Goal: Transaction & Acquisition: Purchase product/service

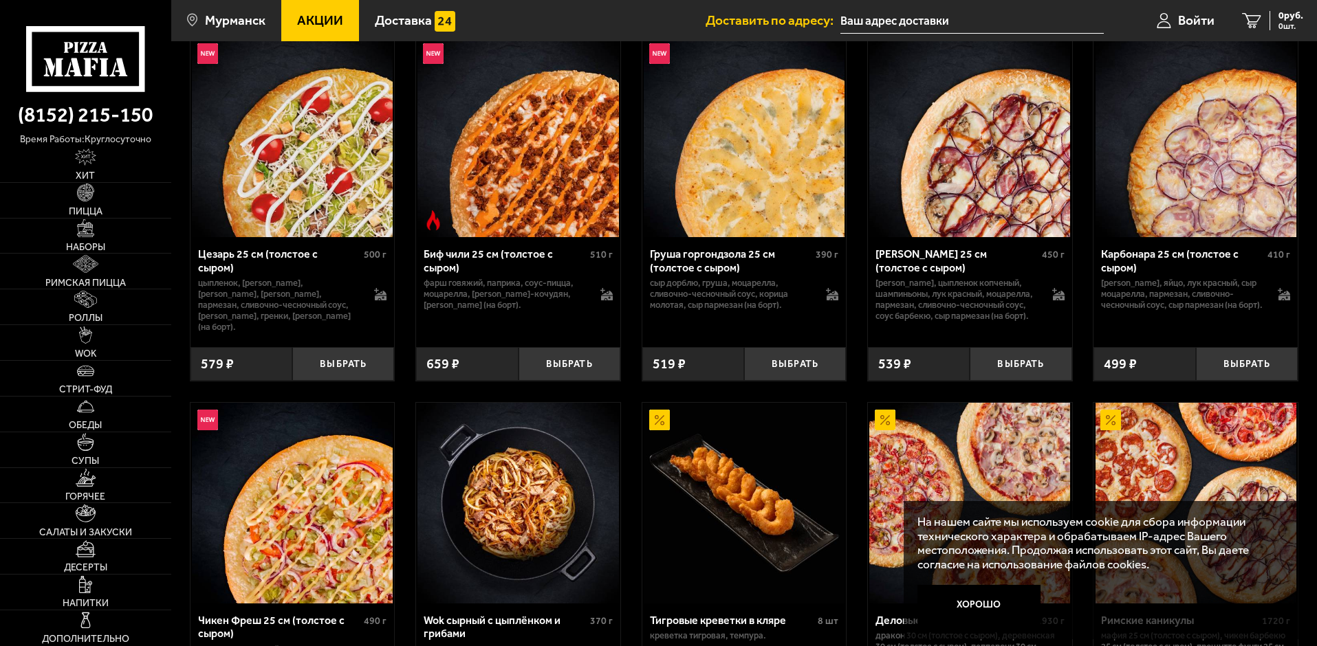
scroll to position [413, 0]
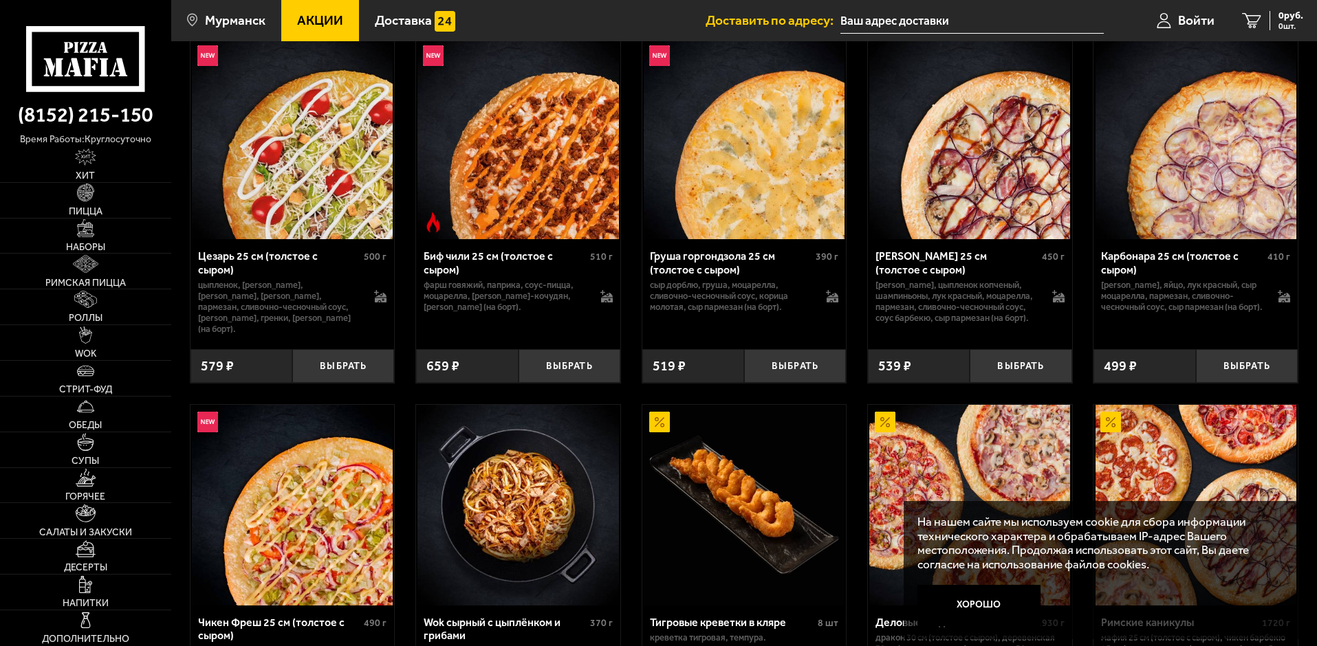
click at [754, 285] on p "сыр дорблю, груша, моцарелла, сливочно-чесночный соус, корица молотая, сыр парм…" at bounding box center [731, 296] width 163 height 33
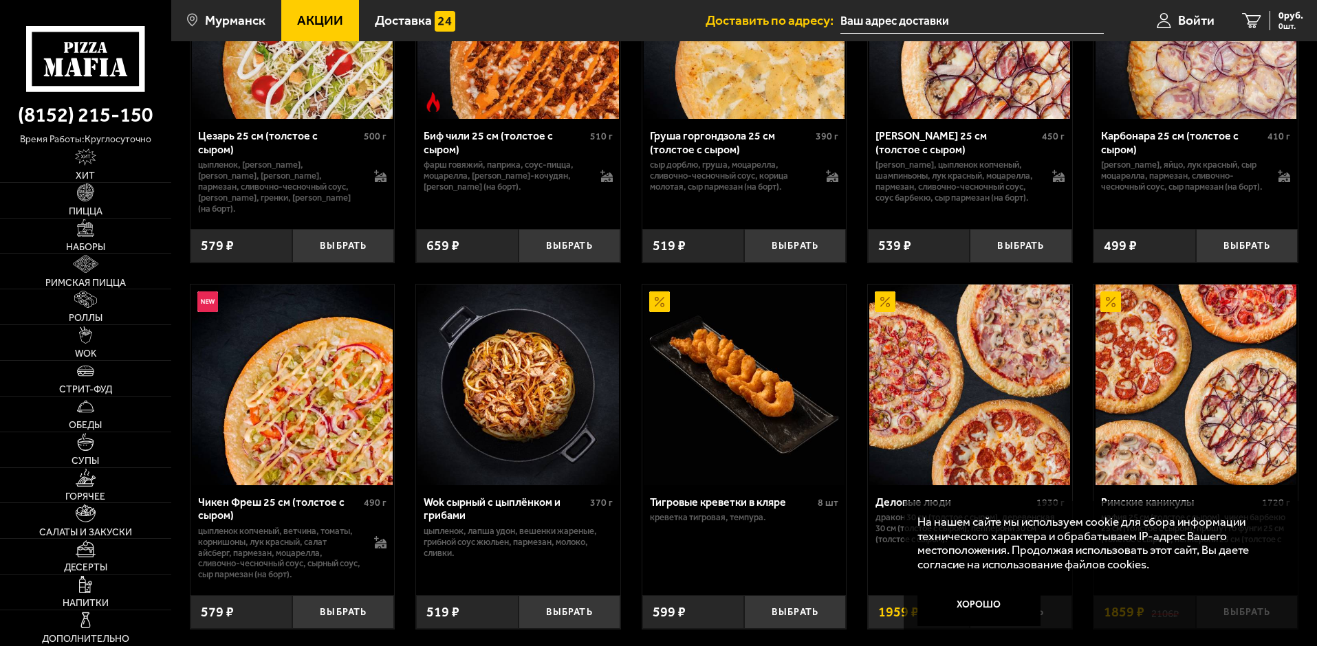
scroll to position [550, 0]
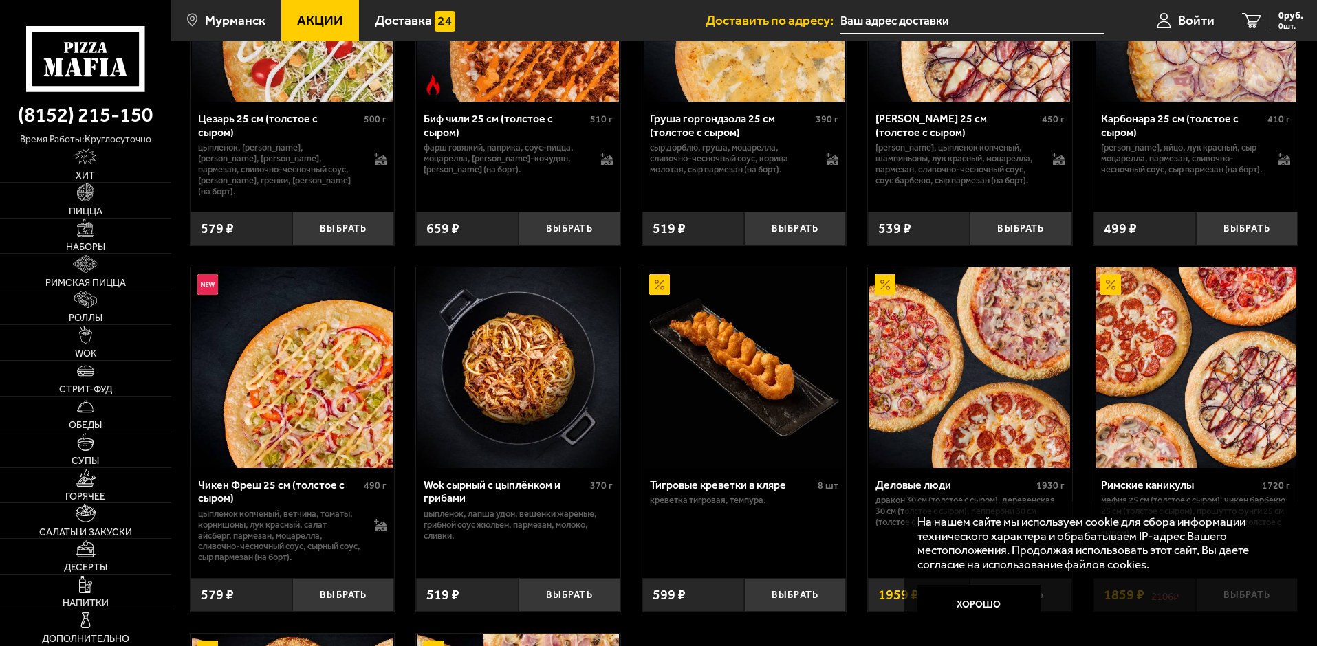
click at [701, 124] on div "Груша горгондзола 25 см (толстое с сыром)" at bounding box center [731, 125] width 163 height 26
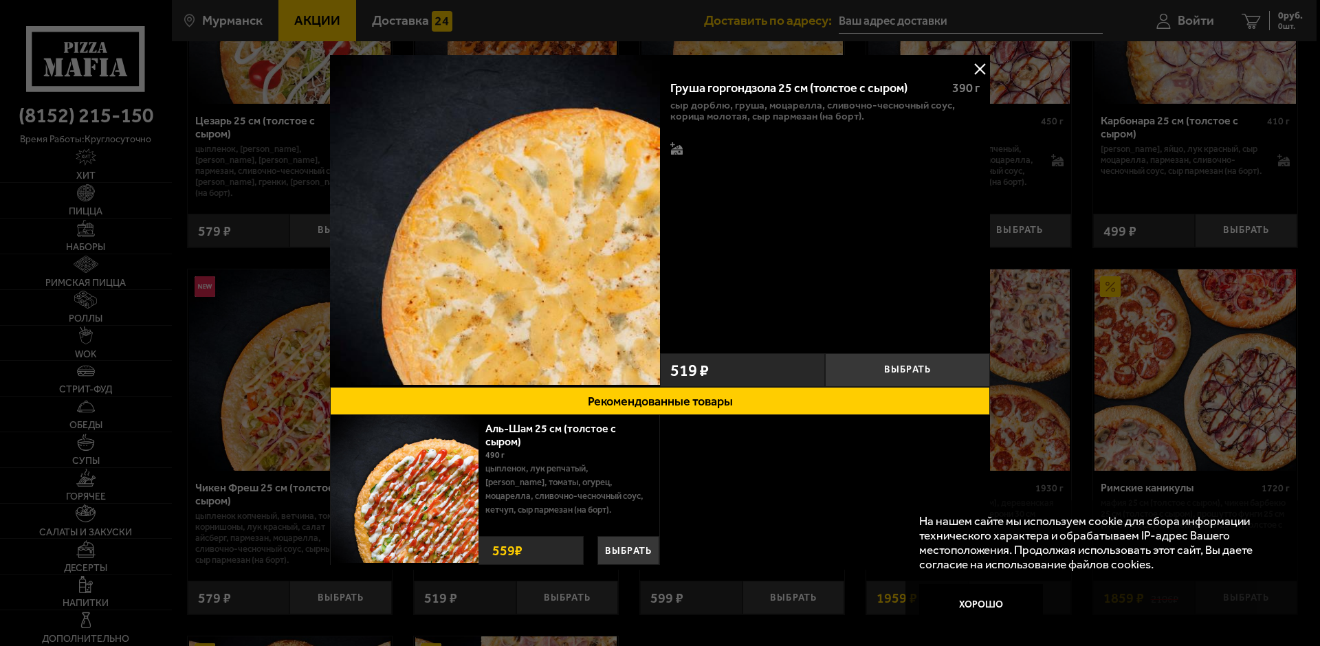
click at [589, 457] on div "490 г" at bounding box center [568, 455] width 164 height 14
click at [941, 371] on button "Выбрать" at bounding box center [907, 370] width 165 height 34
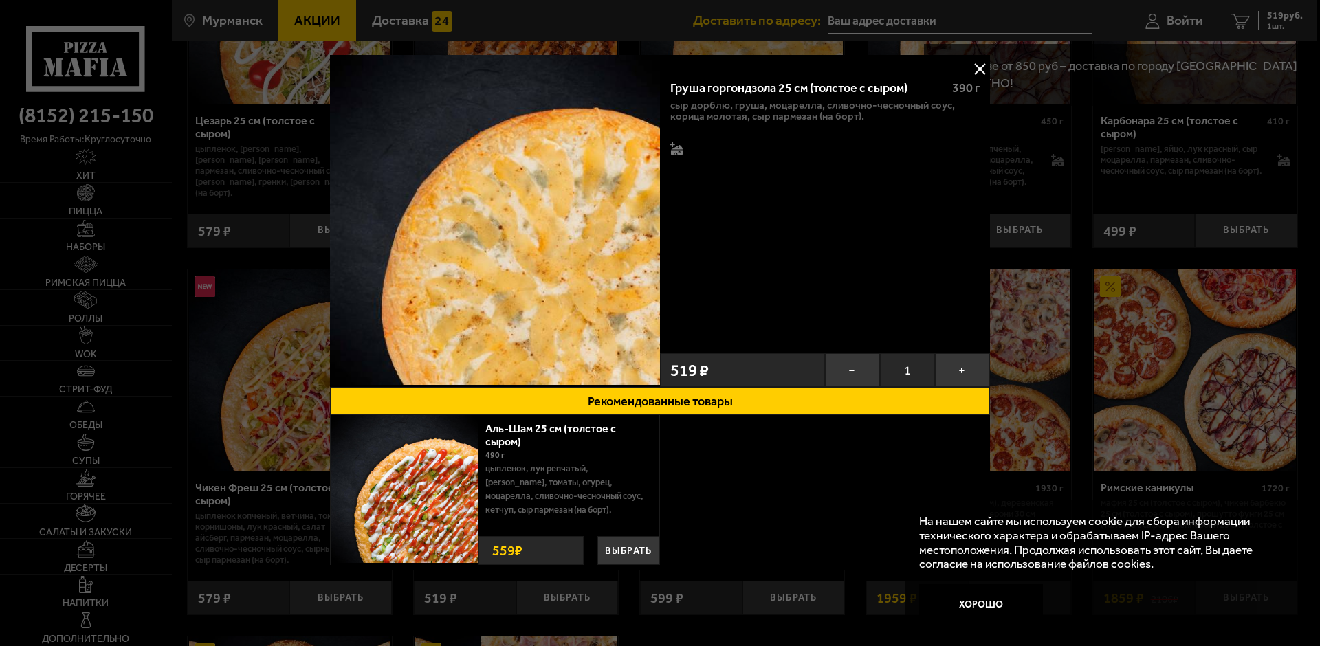
click at [730, 113] on p "сыр дорблю, груша, моцарелла, сливочно-чесночный соус, корица молотая, сыр парм…" at bounding box center [825, 111] width 309 height 22
drag, startPoint x: 768, startPoint y: 100, endPoint x: 773, endPoint y: 94, distance: 8.4
click at [769, 100] on p "сыр дорблю, груша, моцарелла, сливочно-чесночный соус, корица молотая, сыр парм…" at bounding box center [825, 111] width 309 height 22
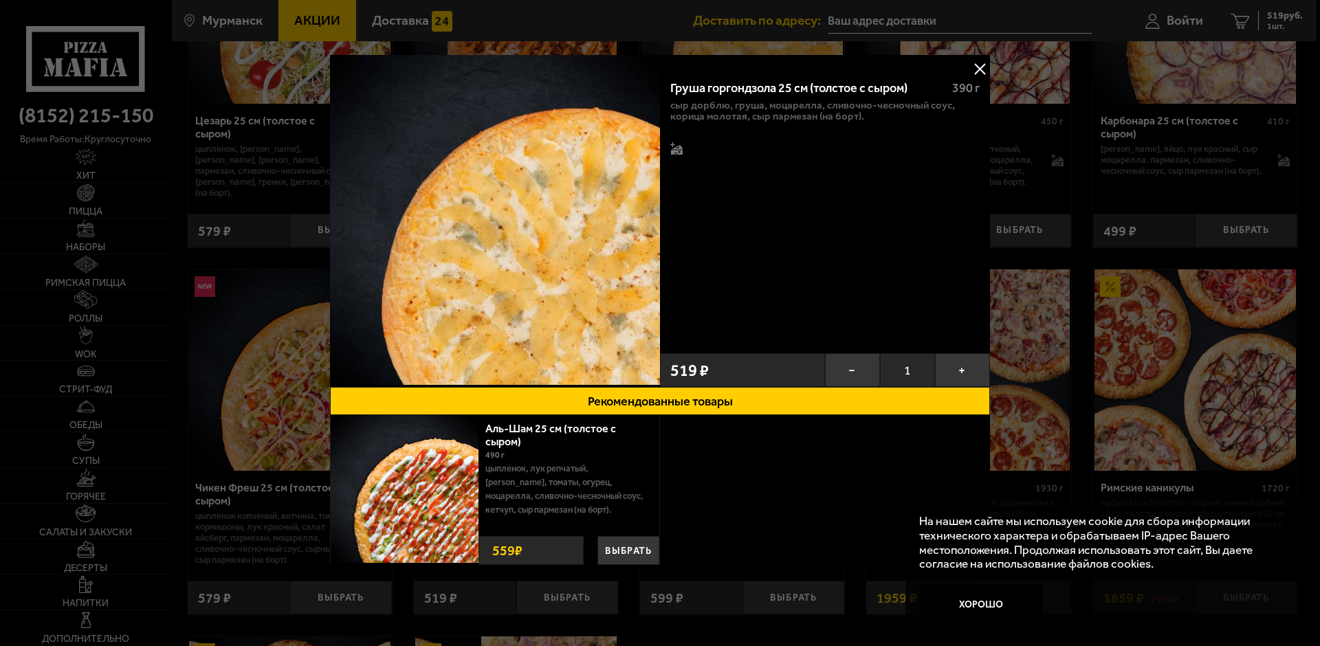
click at [774, 90] on div "Груша горгондзола 25 см (толстое с сыром)" at bounding box center [806, 88] width 270 height 15
click at [677, 149] on icon at bounding box center [677, 150] width 12 height 10
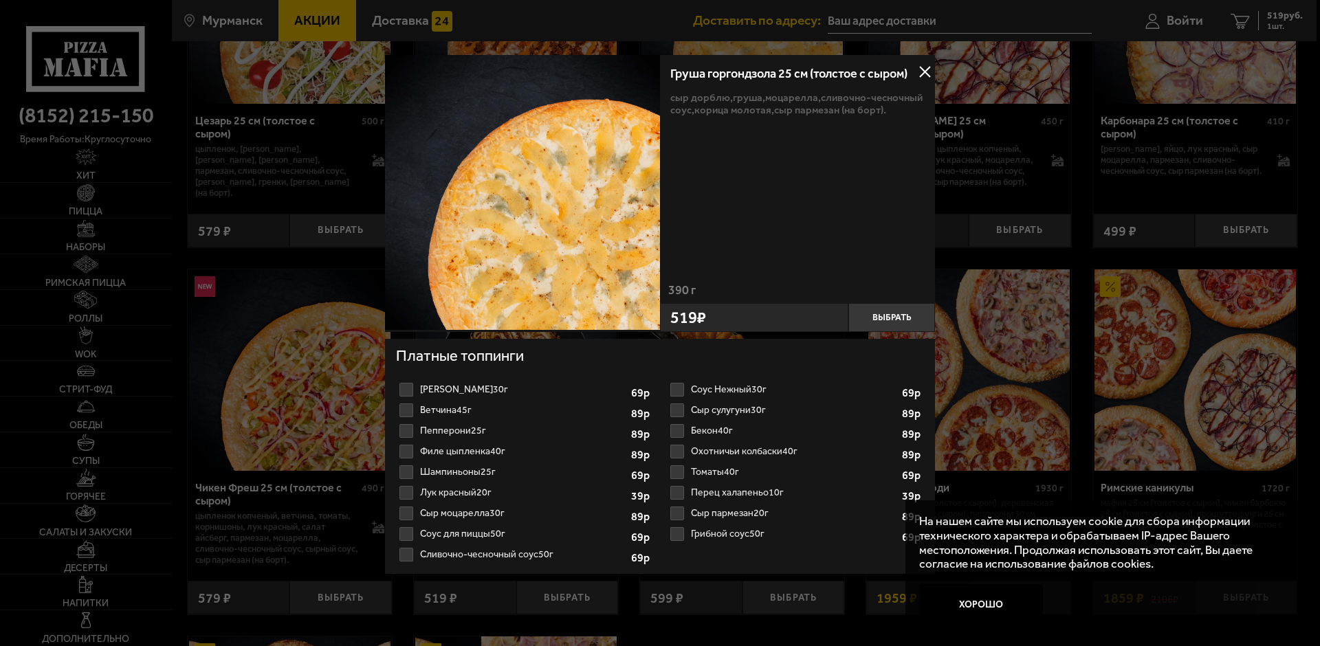
click at [928, 69] on button at bounding box center [925, 72] width 21 height 21
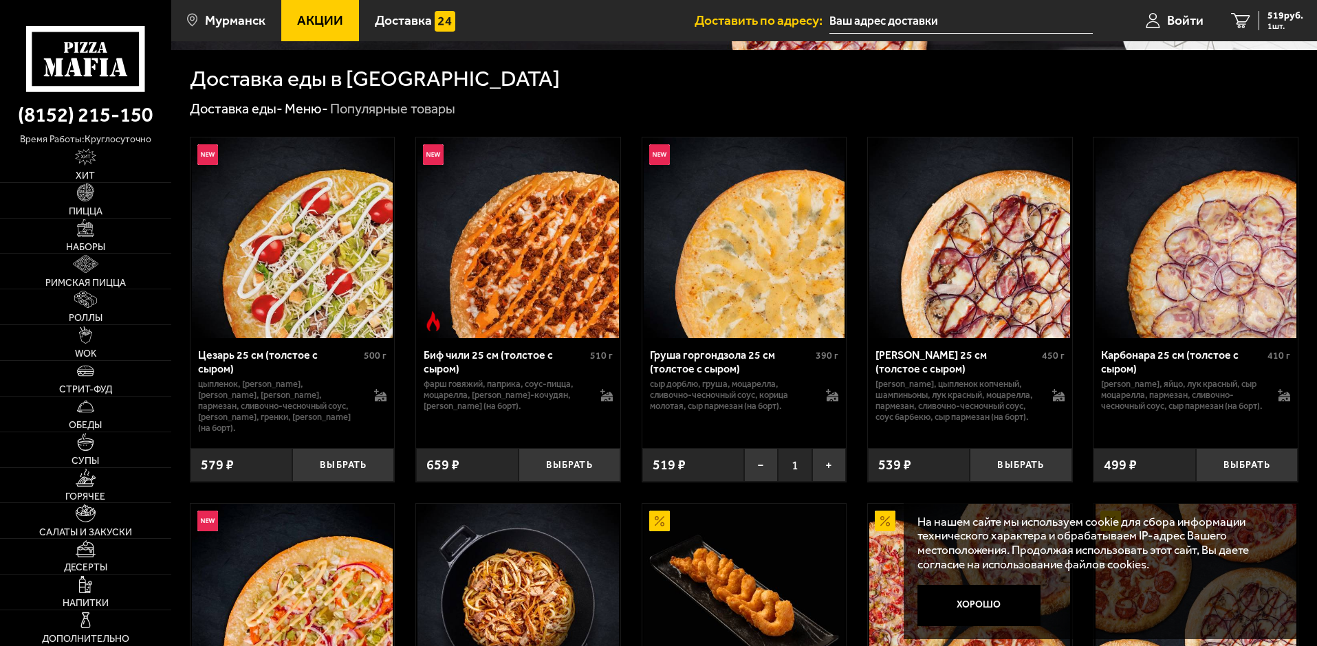
scroll to position [344, 0]
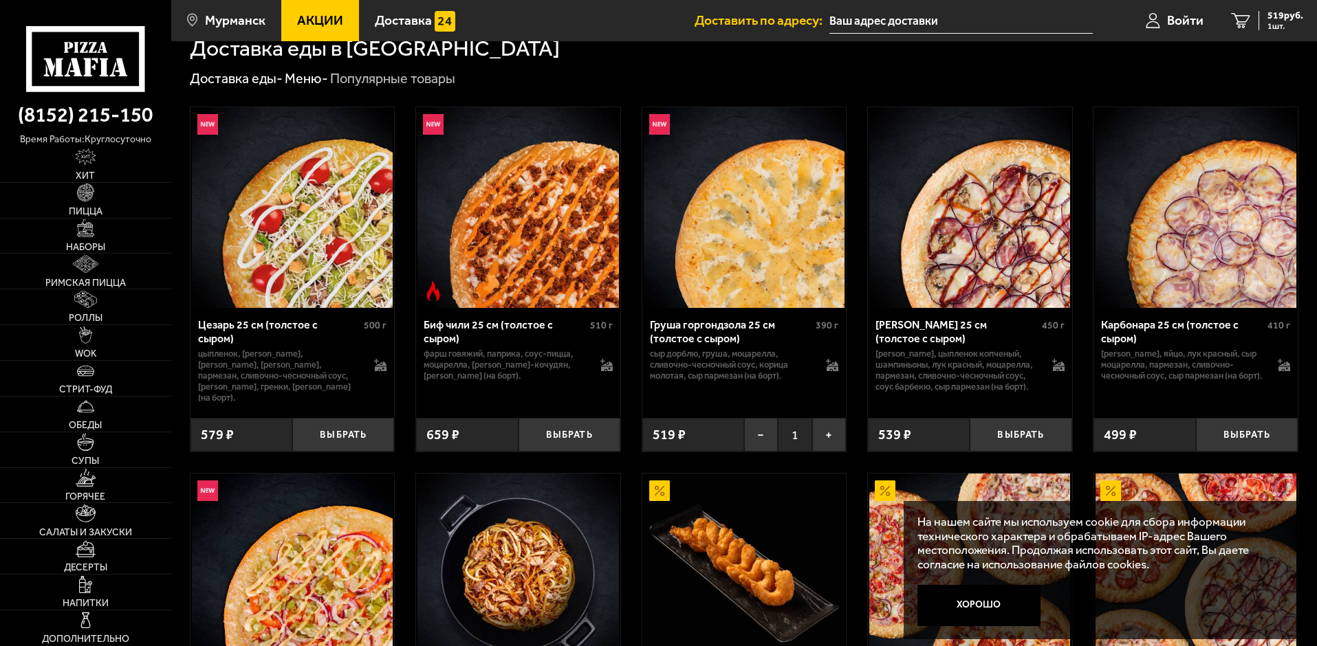
click at [971, 616] on button "Хорошо" at bounding box center [979, 605] width 124 height 41
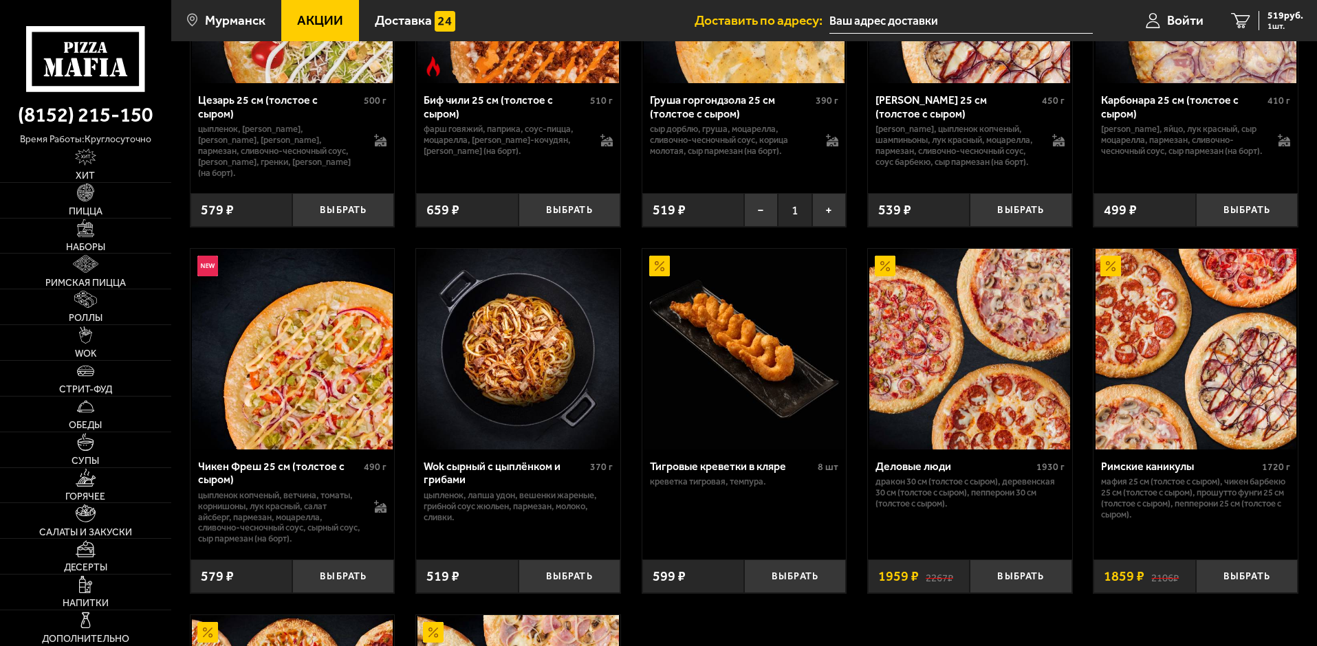
scroll to position [500, 0]
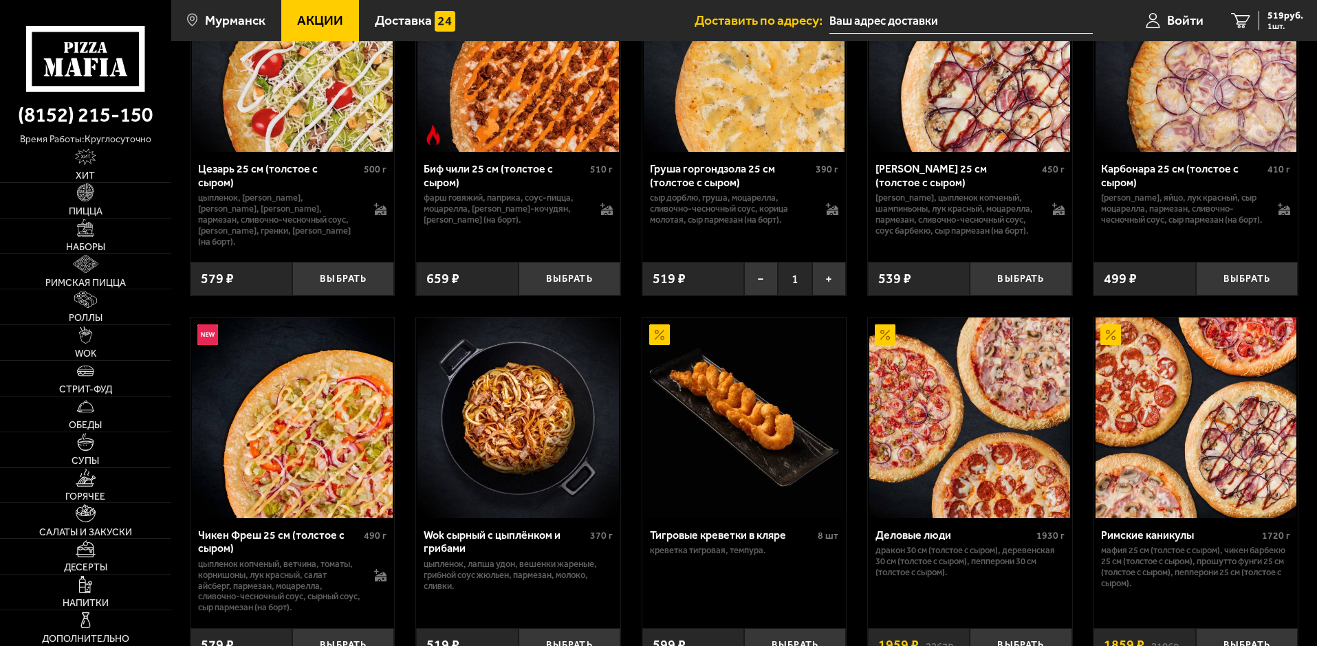
click at [721, 205] on p "сыр дорблю, груша, моцарелла, сливочно-чесночный соус, корица молотая, сыр парм…" at bounding box center [731, 209] width 163 height 33
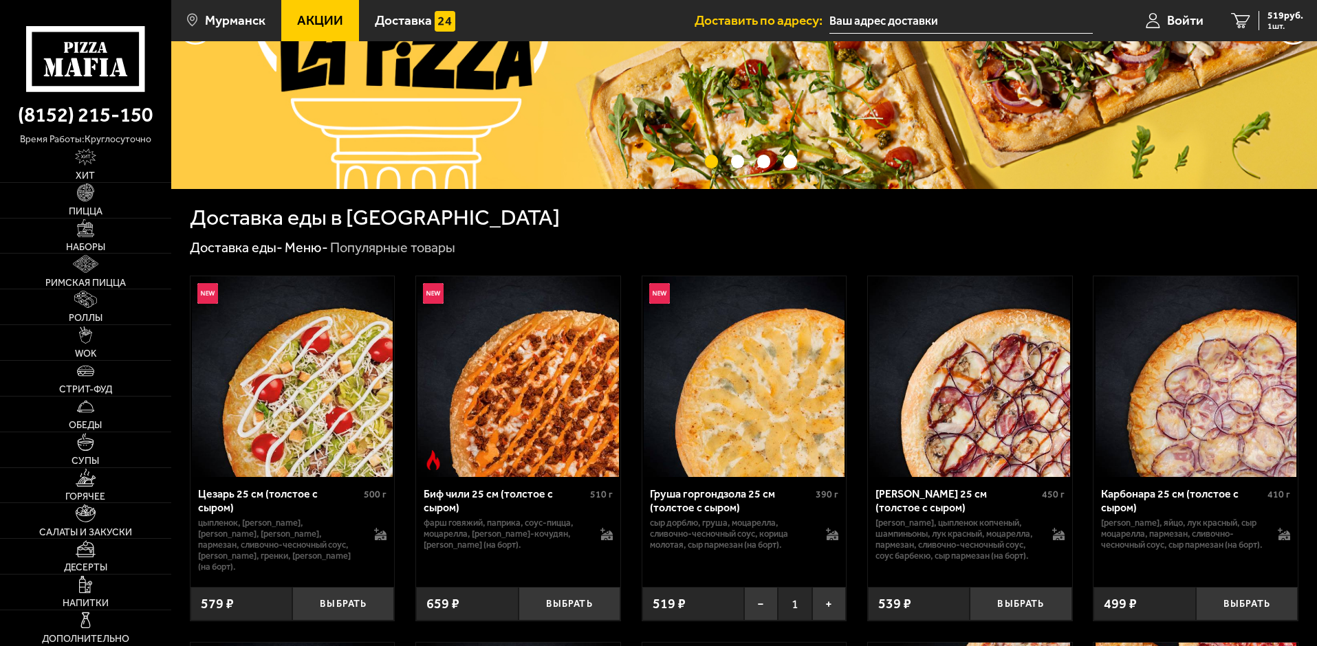
scroll to position [206, 0]
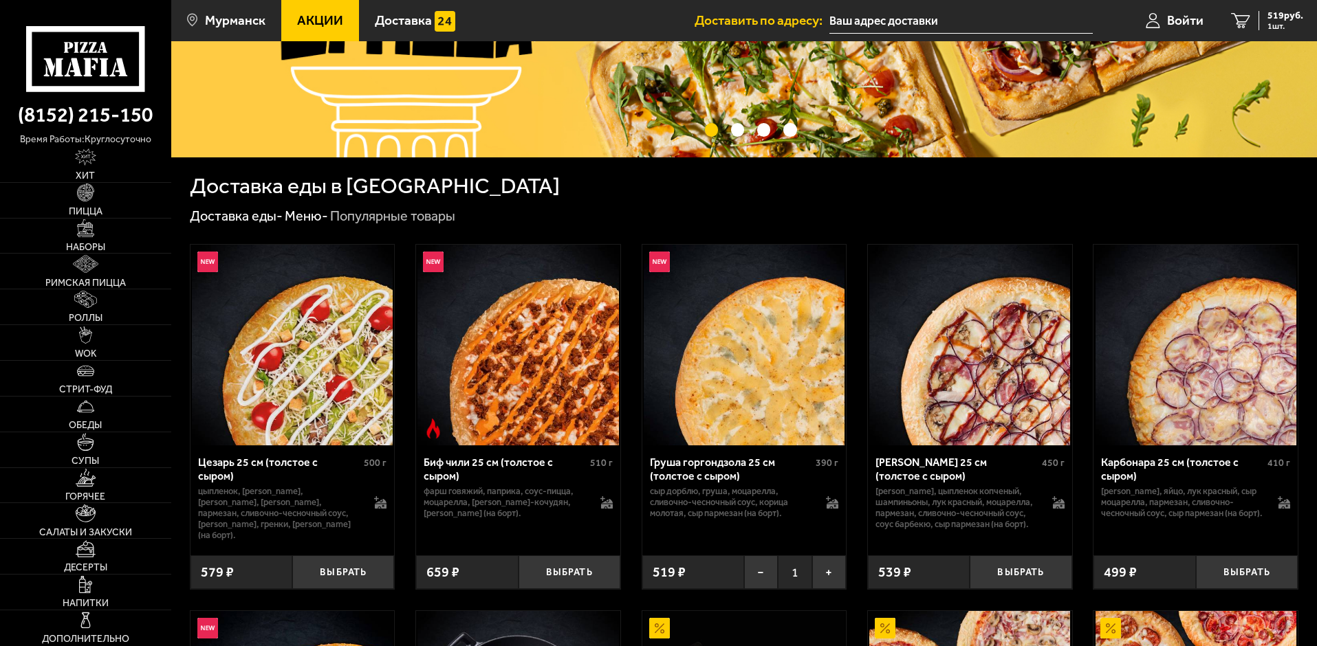
click at [302, 219] on link "Меню -" at bounding box center [306, 216] width 43 height 17
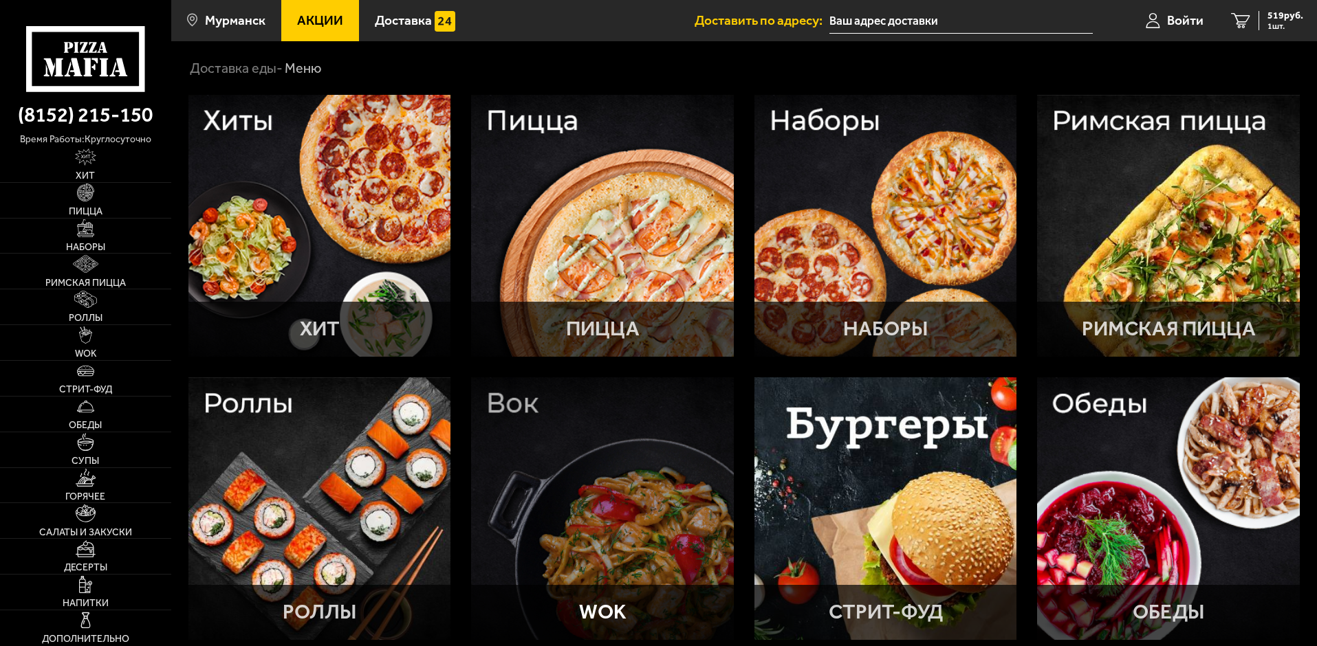
scroll to position [69, 0]
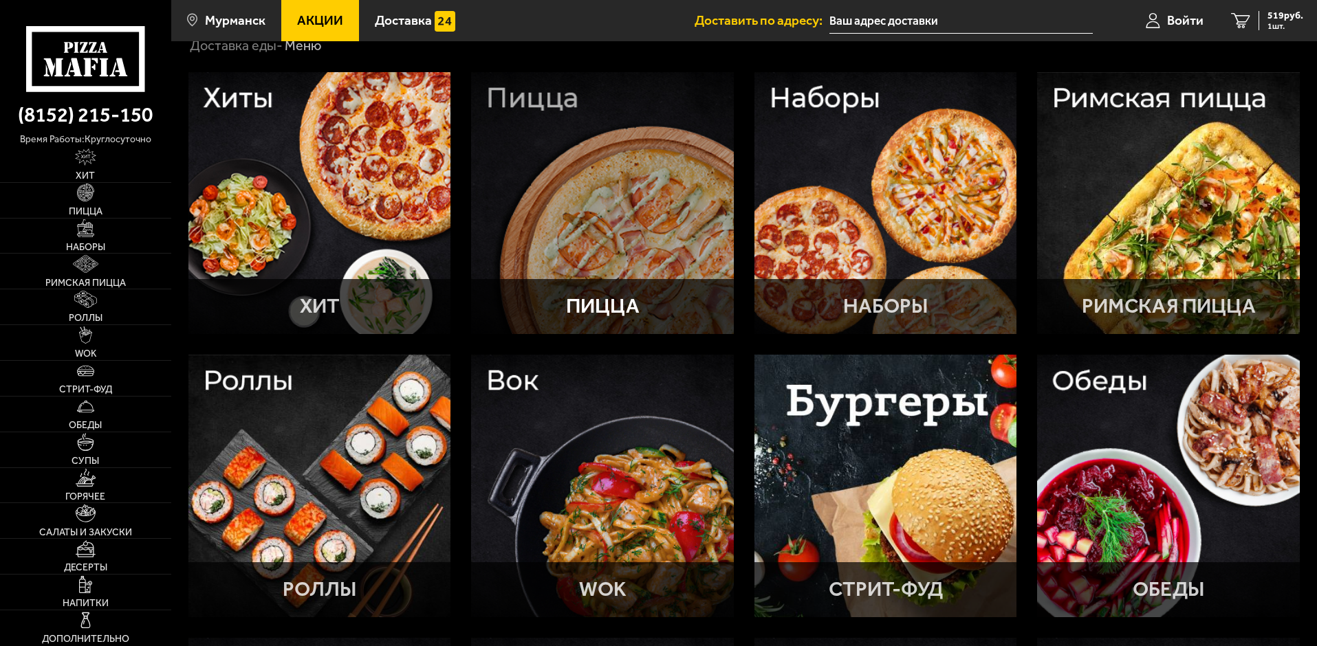
click at [593, 228] on div at bounding box center [602, 203] width 263 height 263
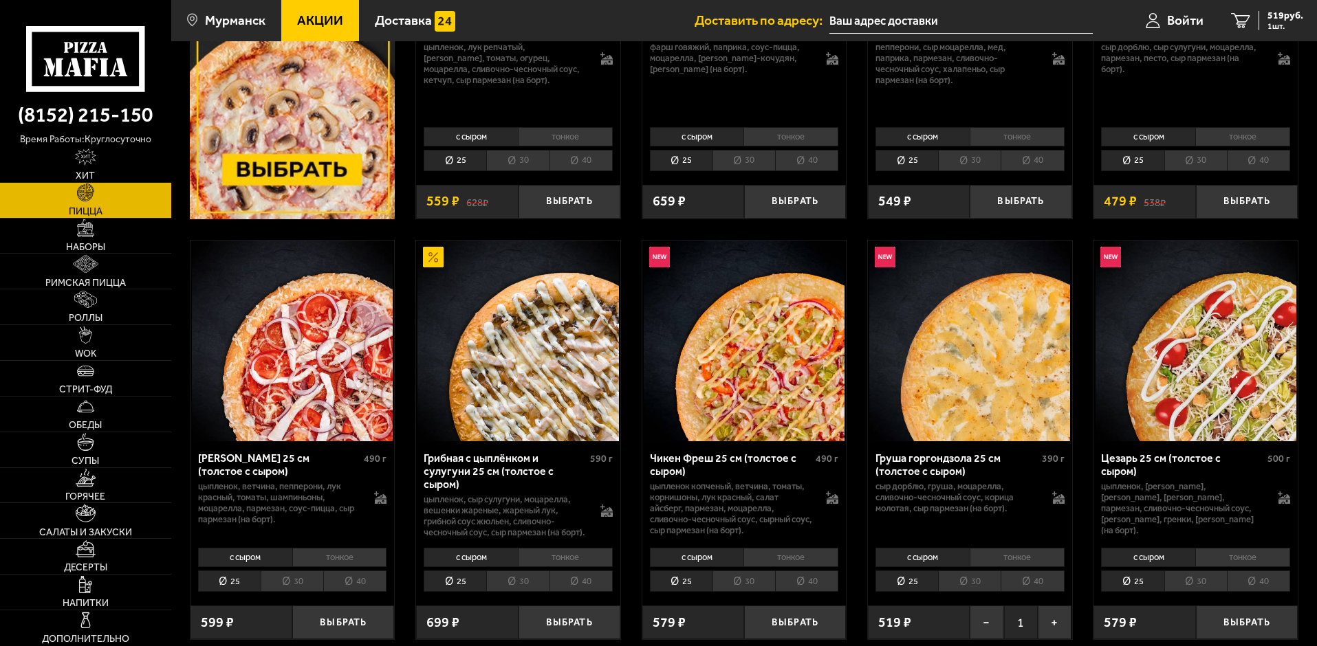
scroll to position [550, 0]
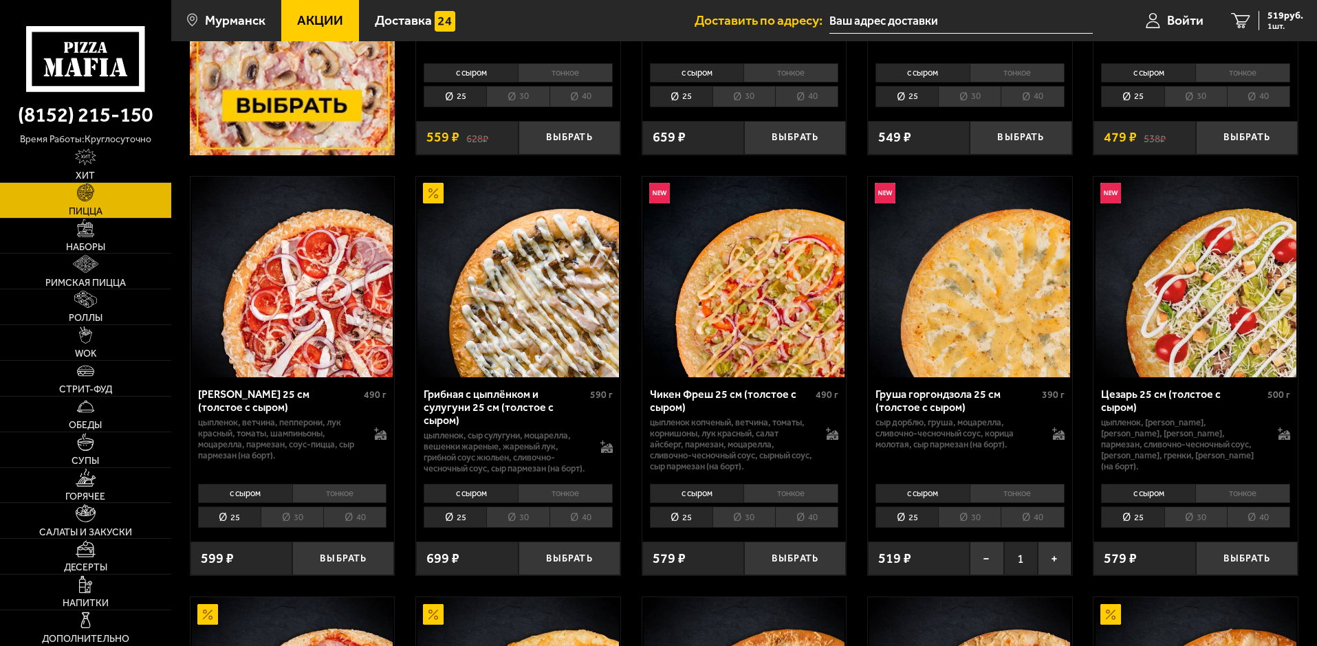
click at [1017, 501] on li "тонкое" at bounding box center [1017, 493] width 95 height 19
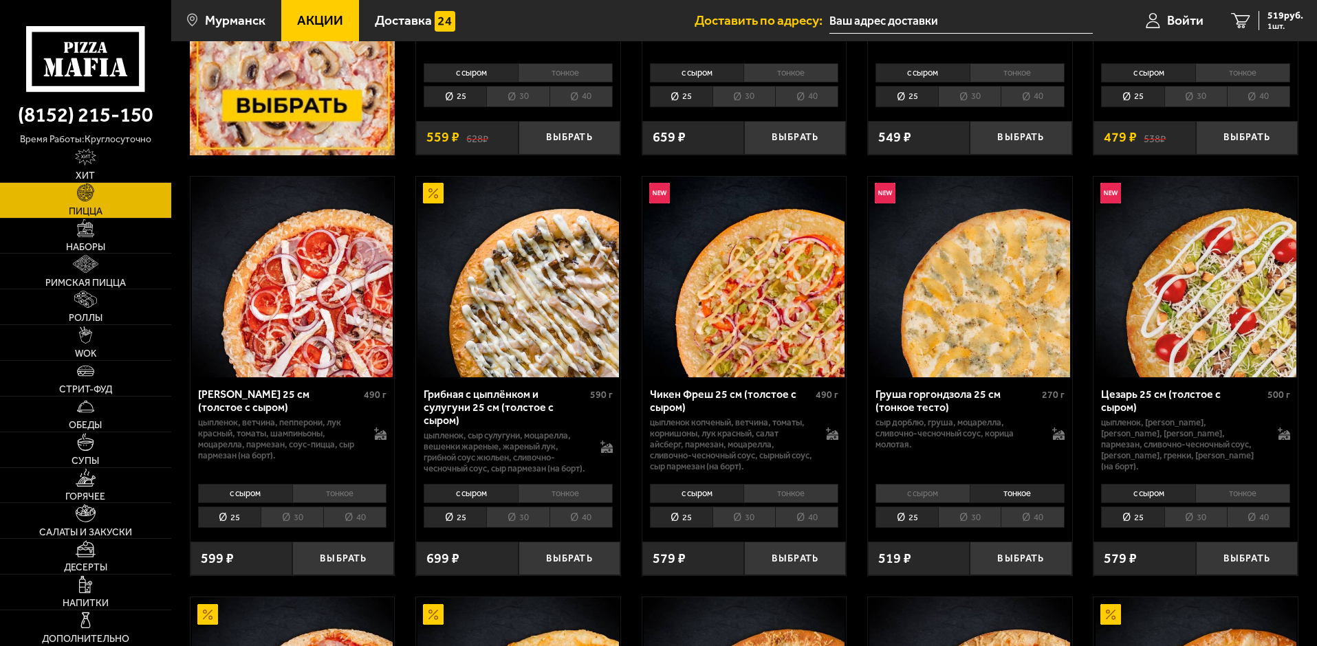
click at [964, 528] on li "30" at bounding box center [969, 517] width 63 height 21
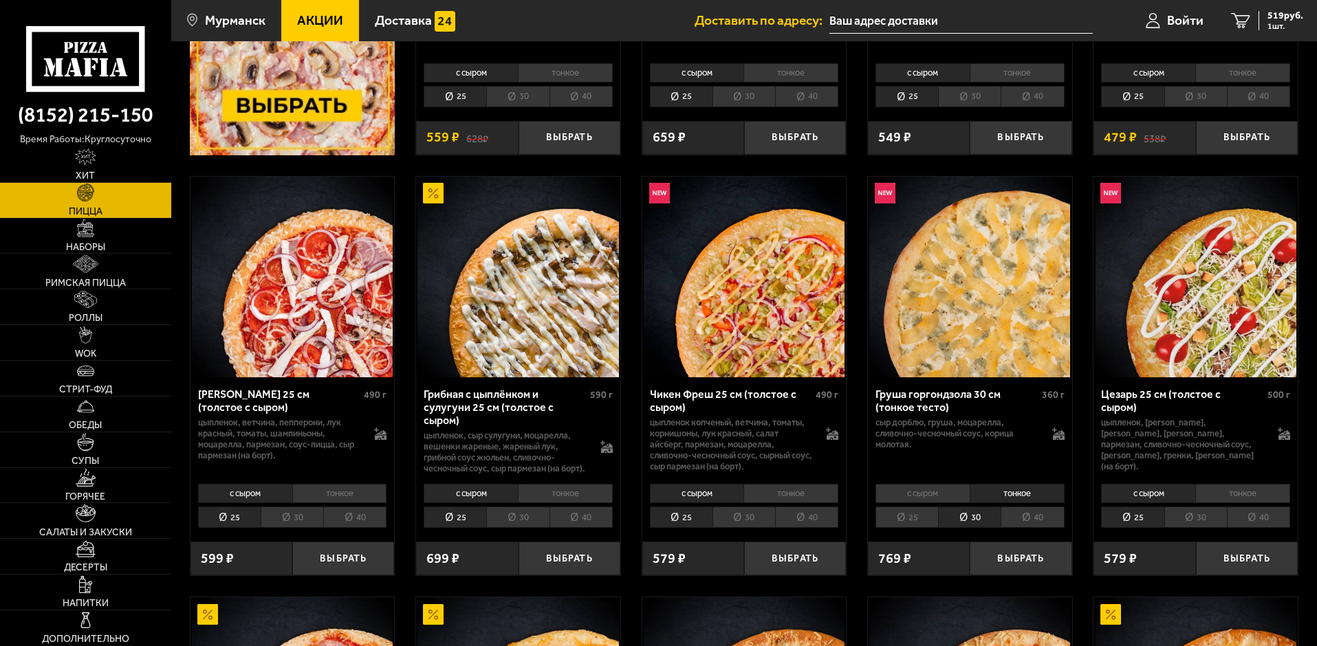
click at [933, 528] on li "25" at bounding box center [906, 517] width 63 height 21
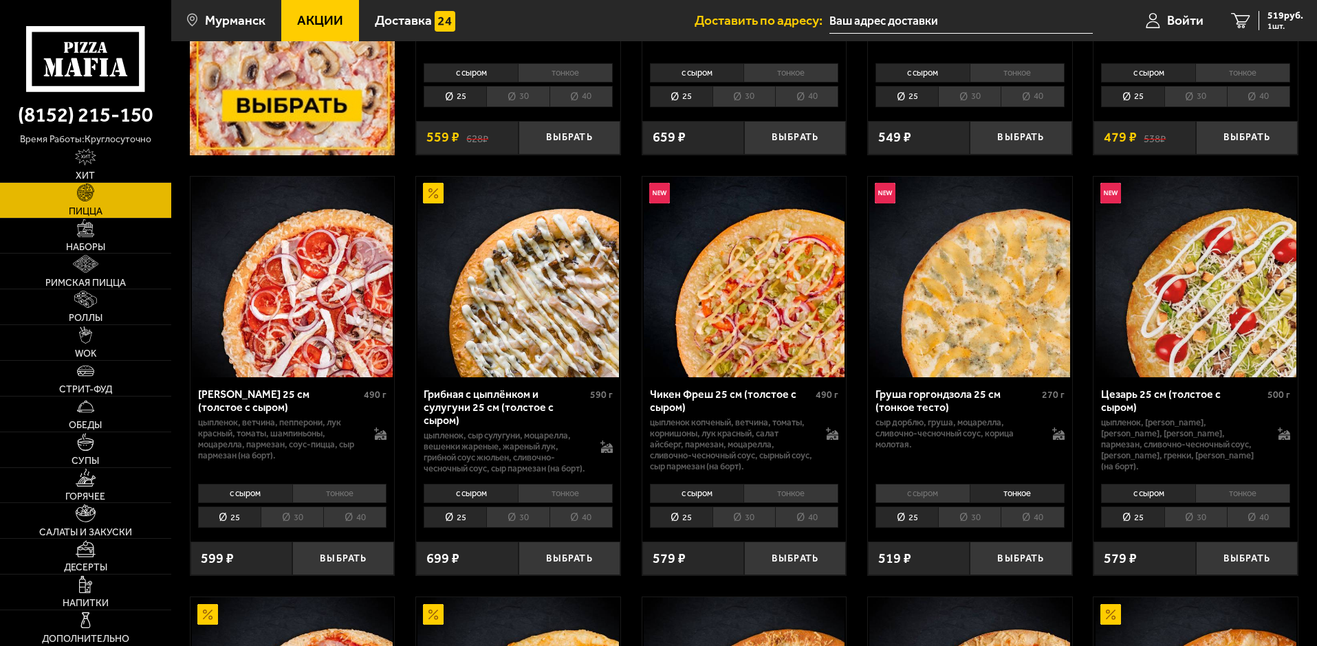
scroll to position [619, 0]
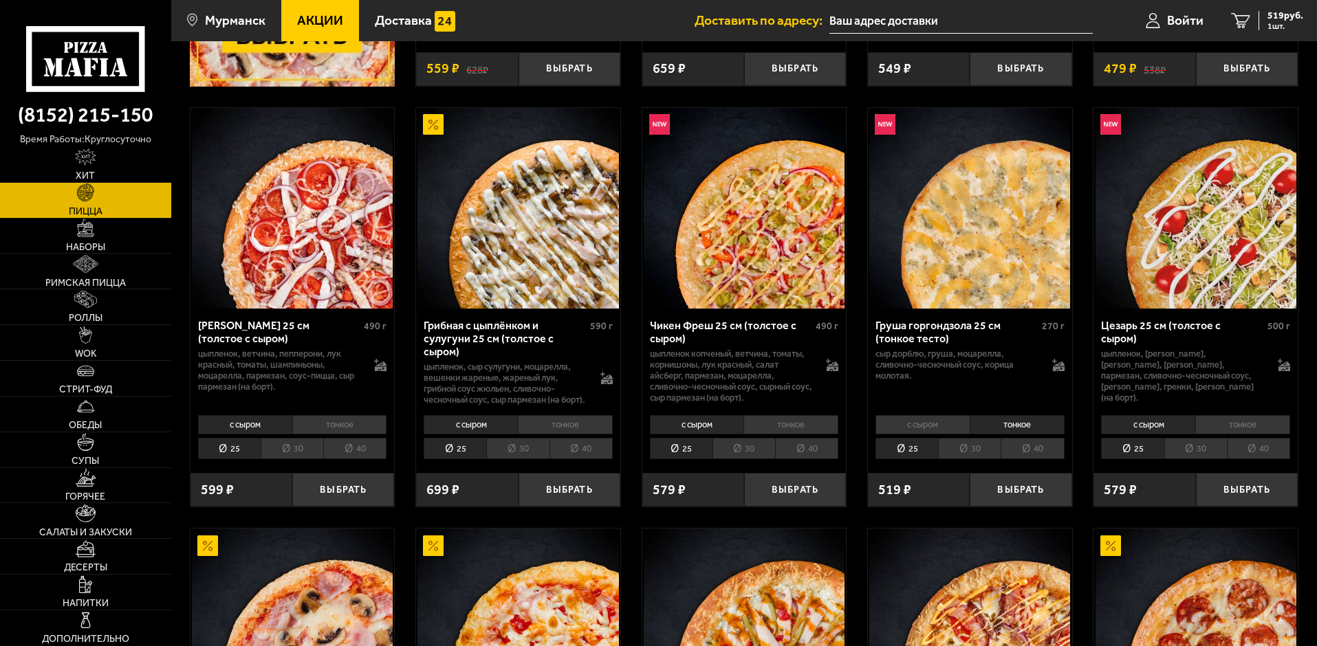
click at [944, 435] on li "с сыром" at bounding box center [922, 424] width 94 height 19
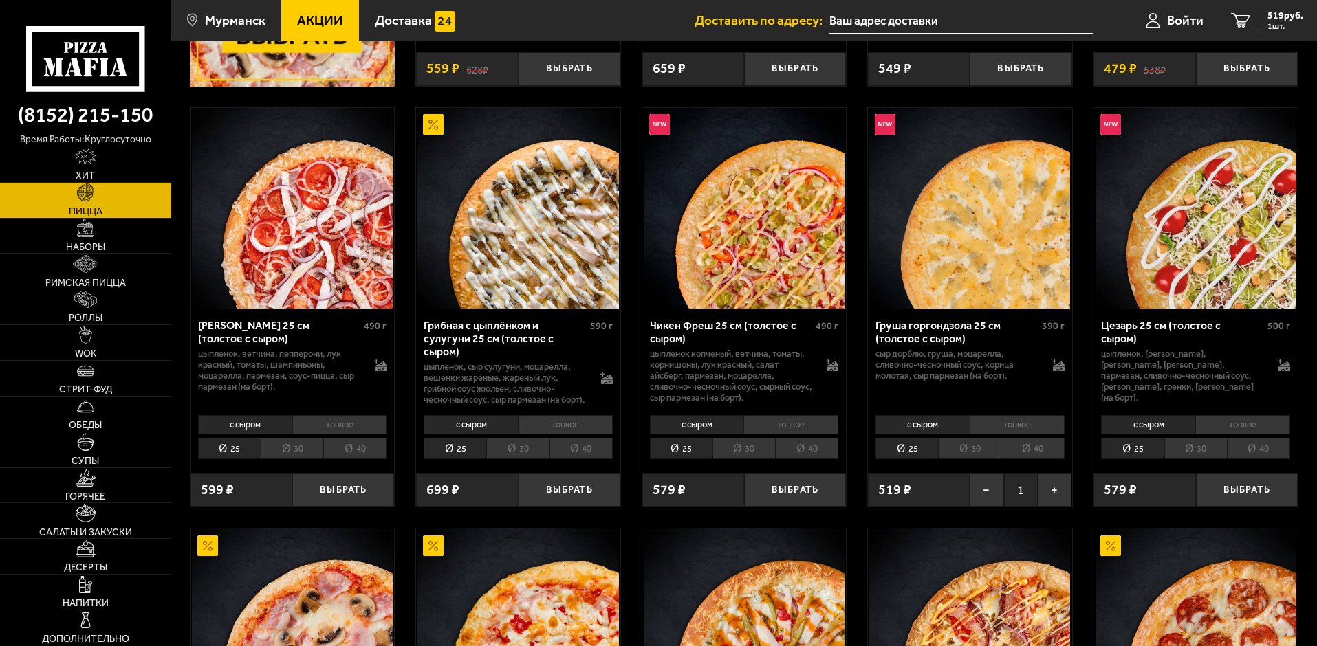
click at [973, 459] on li "30" at bounding box center [969, 448] width 63 height 21
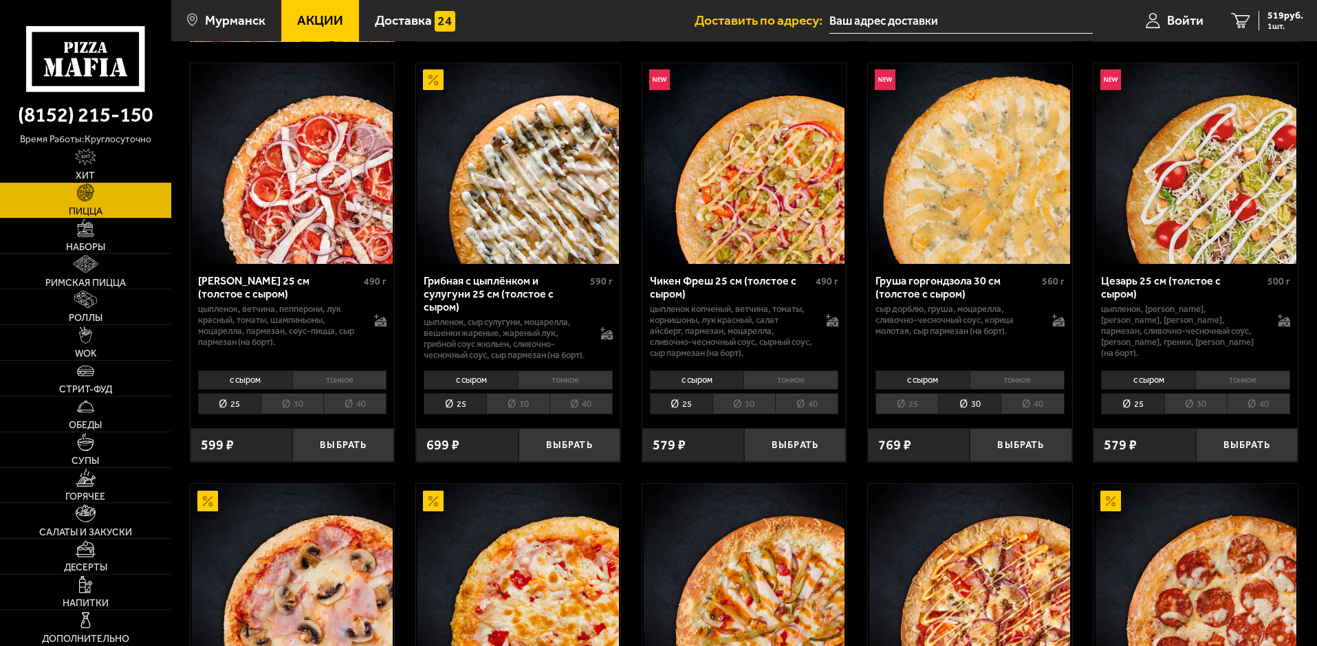
scroll to position [688, 0]
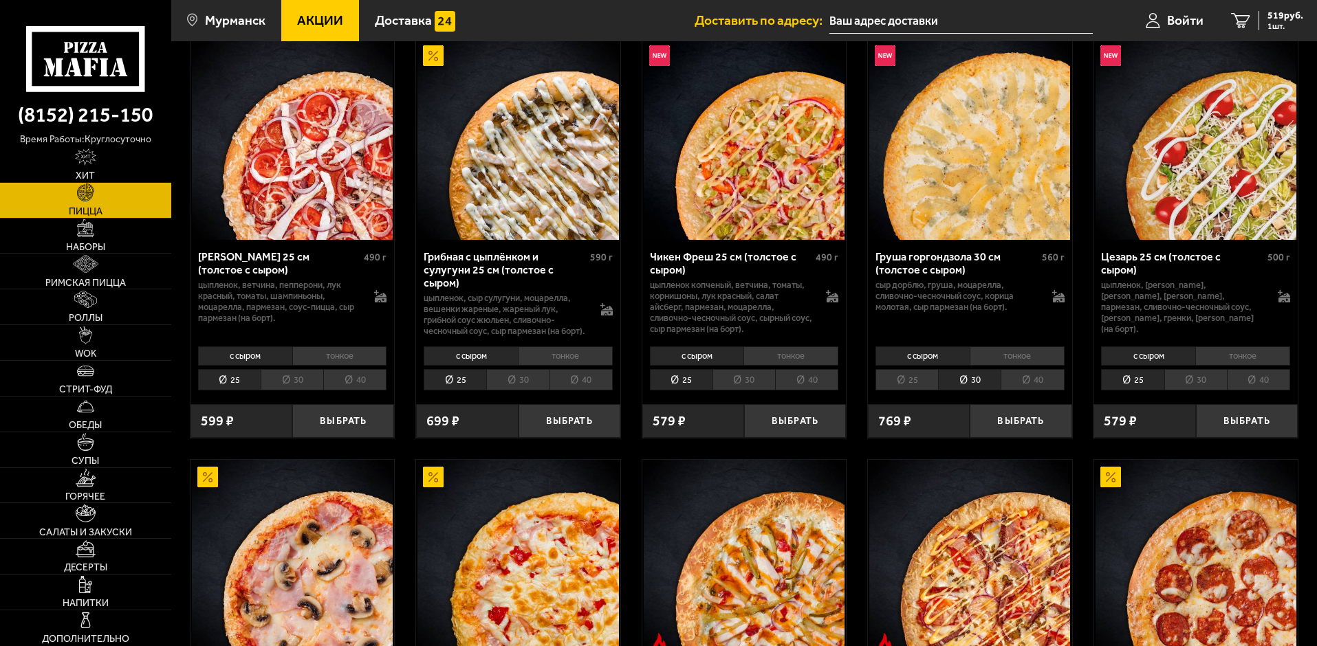
click at [924, 391] on li "25" at bounding box center [906, 379] width 63 height 21
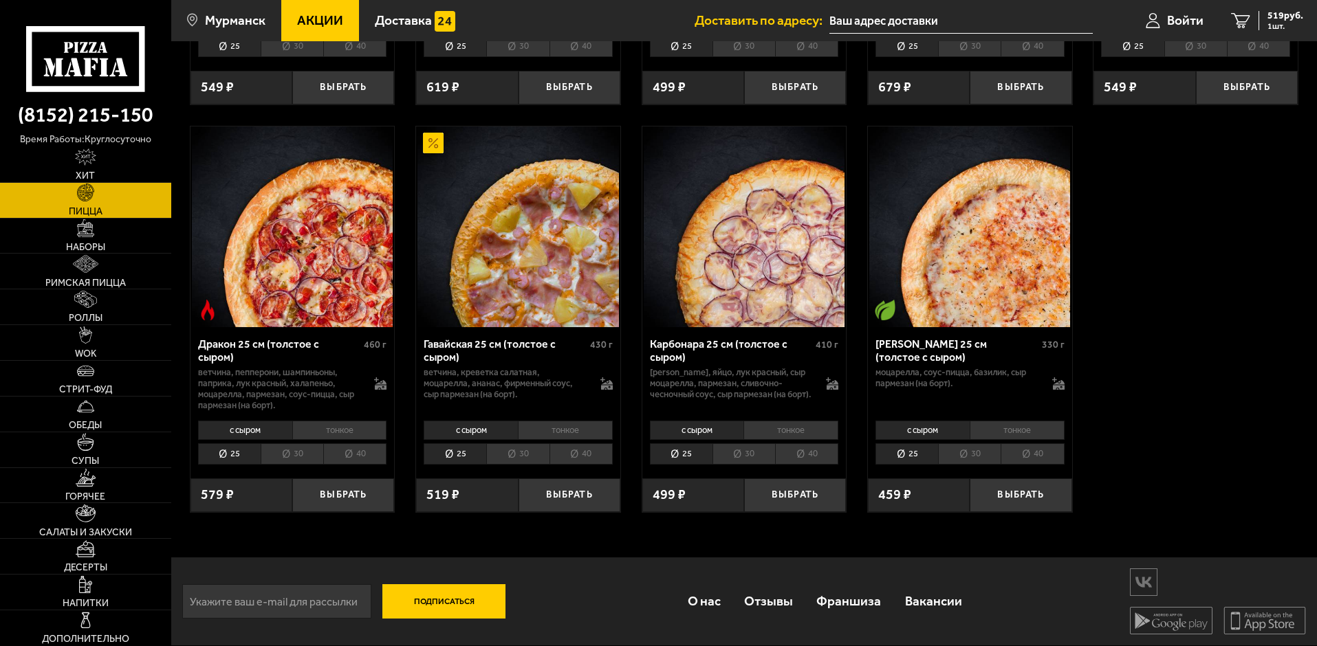
scroll to position [2284, 0]
